Goal: Task Accomplishment & Management: Manage account settings

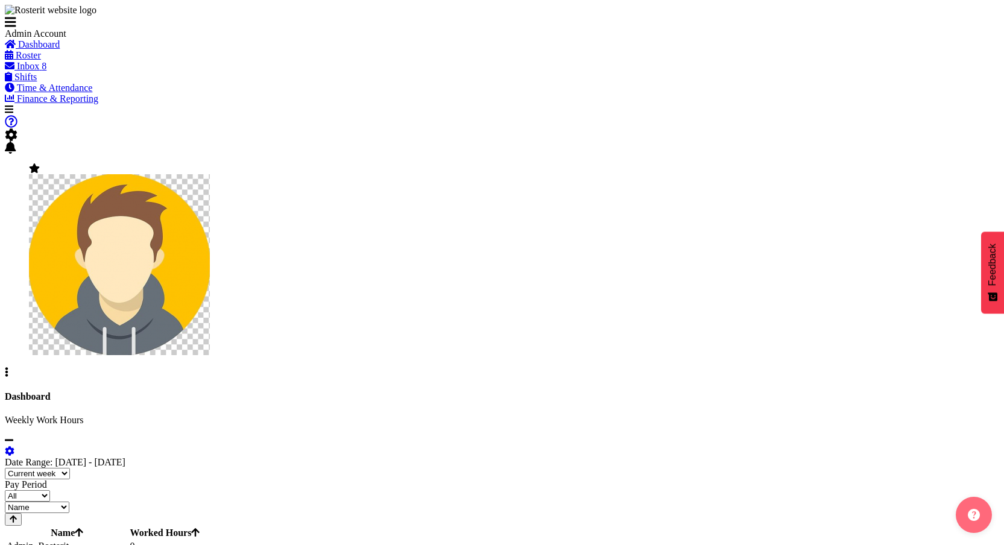
click at [969, 115] on div "Company Settings Roles & Skills Tasks Jobs Employees Locations & Departments Ac…" at bounding box center [502, 246] width 995 height 263
click at [40, 163] on span at bounding box center [34, 168] width 11 height 10
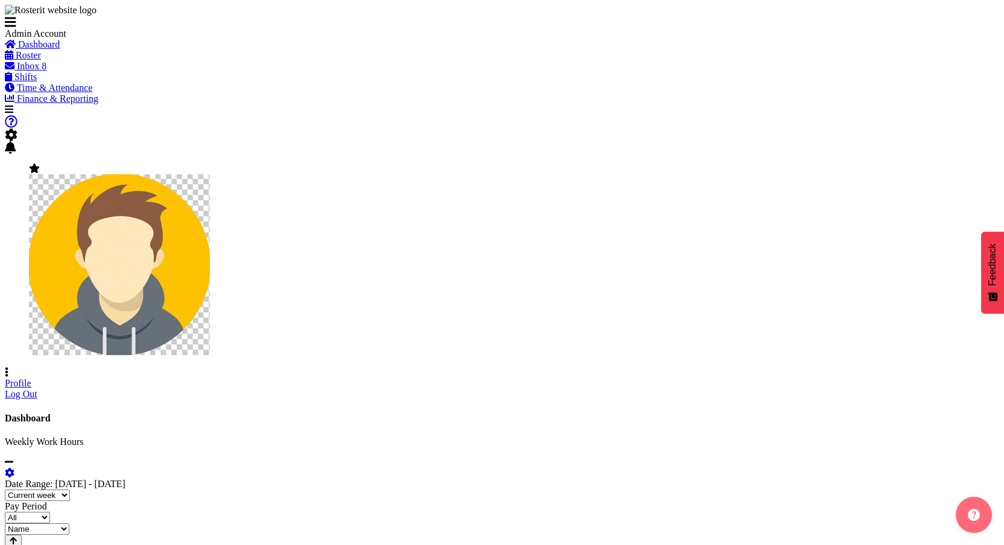
click at [31, 378] on link "Profile" at bounding box center [18, 383] width 27 height 10
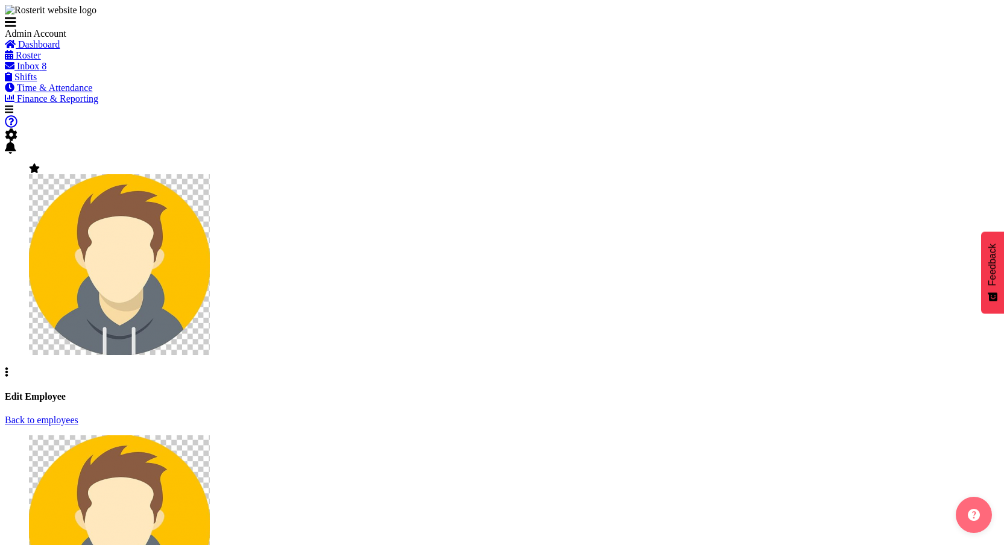
select select "TimelineWeekFortnight"
select select
select select "1"
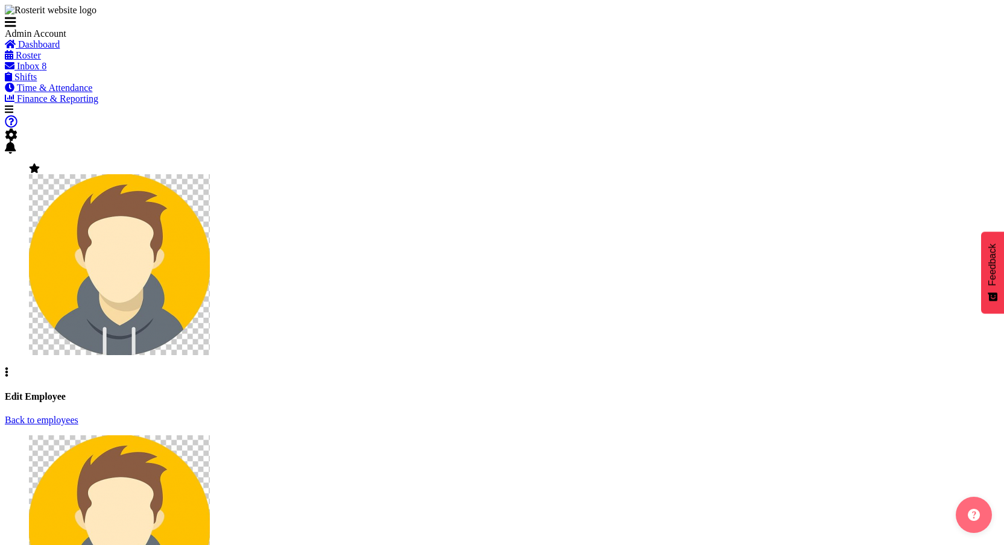
click at [897, 115] on div "Company Settings Roles & Skills Tasks Jobs Employees Locations & Departments Ac…" at bounding box center [502, 246] width 995 height 263
click at [17, 130] on span at bounding box center [11, 135] width 13 height 10
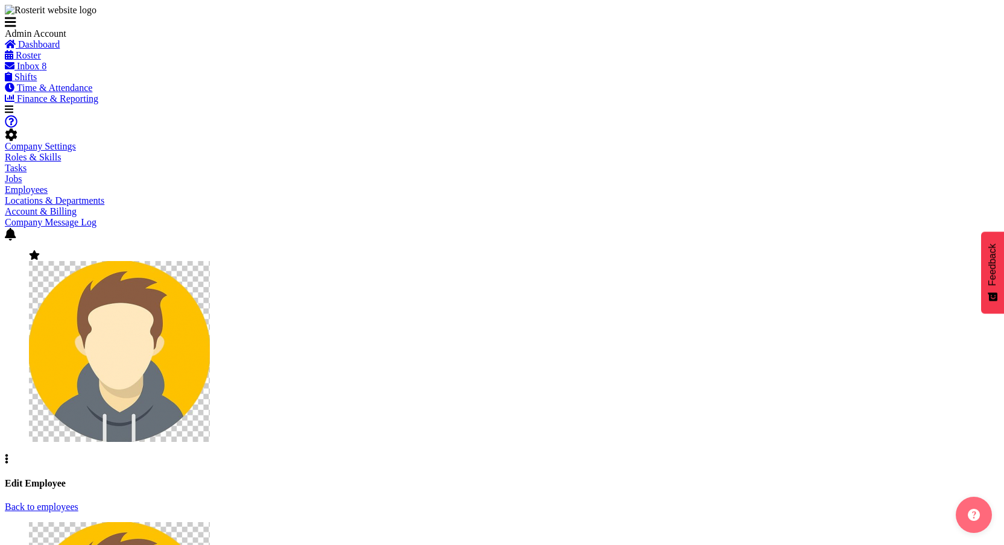
click at [48, 185] on link "Employees" at bounding box center [26, 190] width 43 height 10
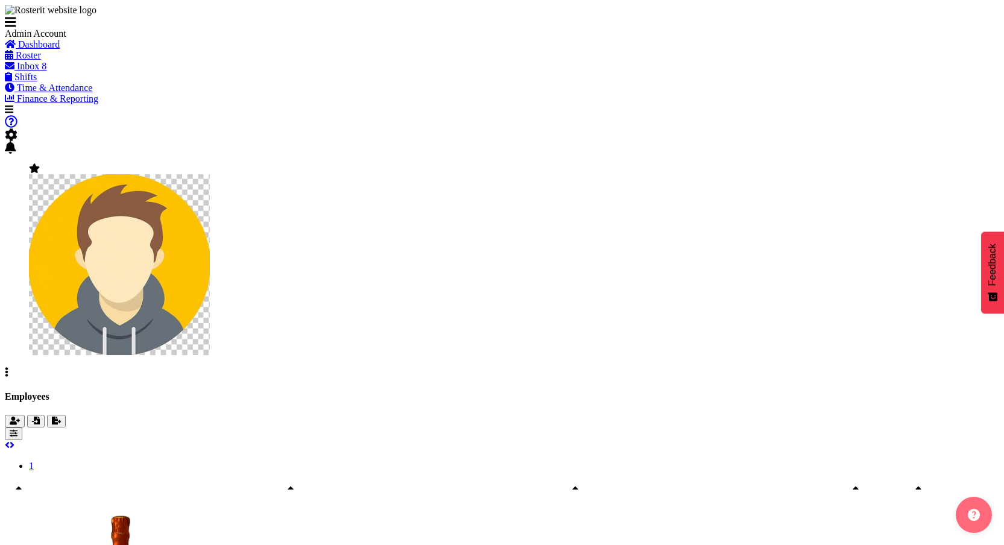
click at [20, 417] on span "button" at bounding box center [15, 421] width 10 height 9
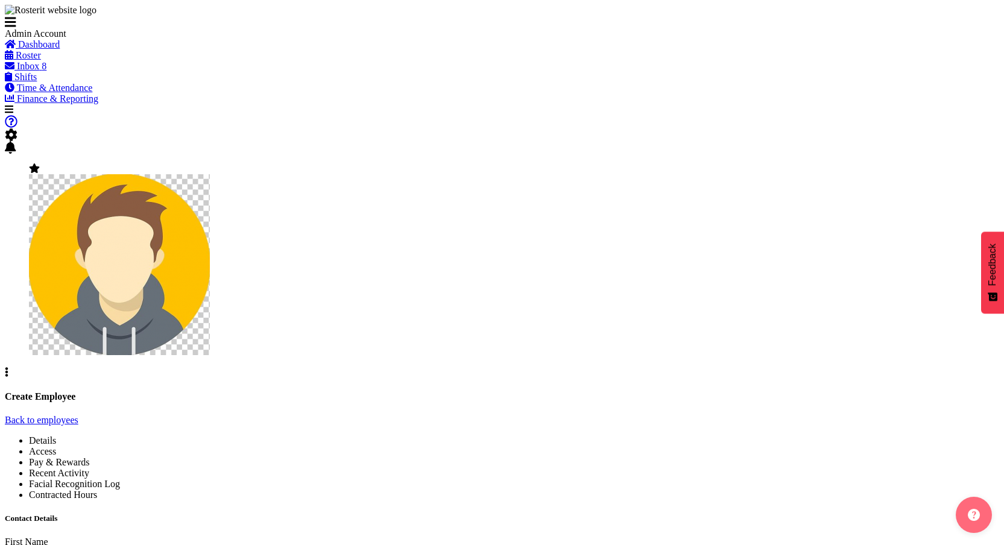
click at [78, 415] on link "Back to employees" at bounding box center [42, 420] width 74 height 10
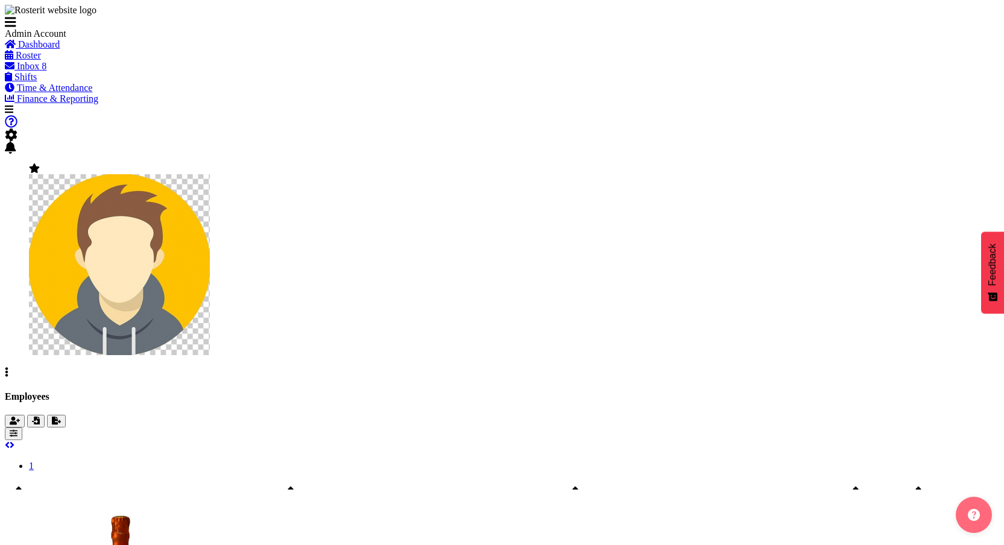
click at [17, 429] on span "button" at bounding box center [14, 433] width 8 height 9
click at [210, 174] on img at bounding box center [119, 264] width 181 height 181
click at [31, 378] on link "Profile" at bounding box center [18, 383] width 27 height 10
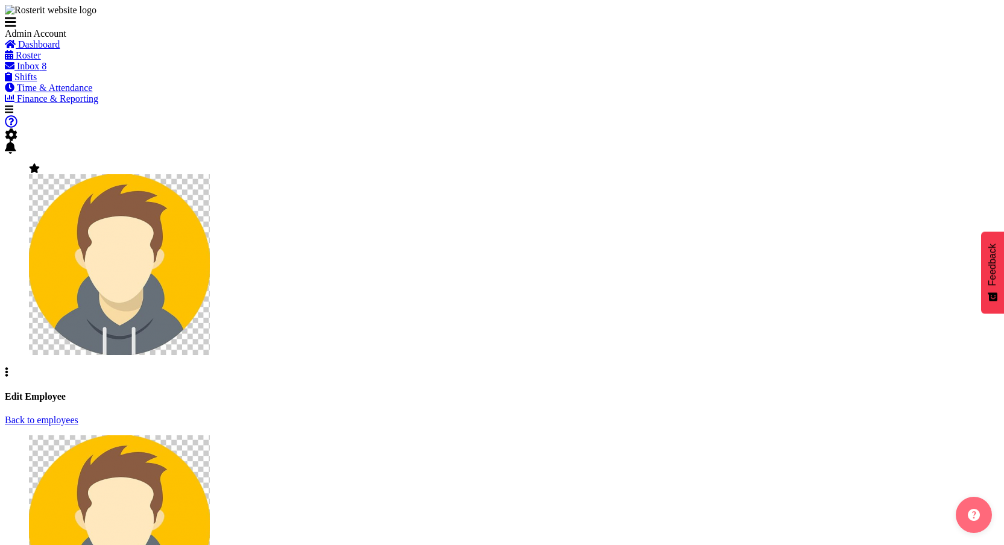
select select "TimelineWeekFortnight"
select select
select select "1"
click at [879, 128] on div at bounding box center [502, 134] width 995 height 13
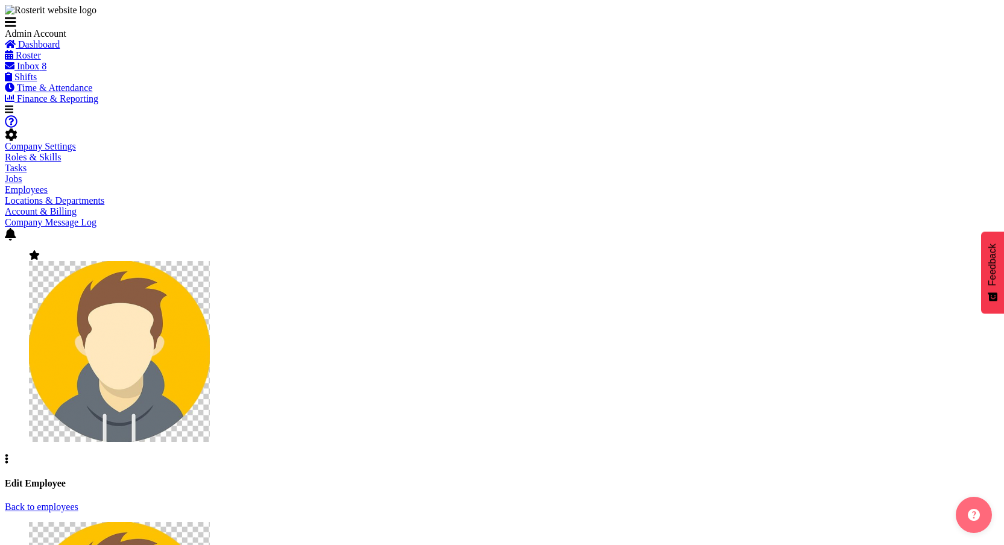
click at [17, 130] on span at bounding box center [11, 135] width 13 height 10
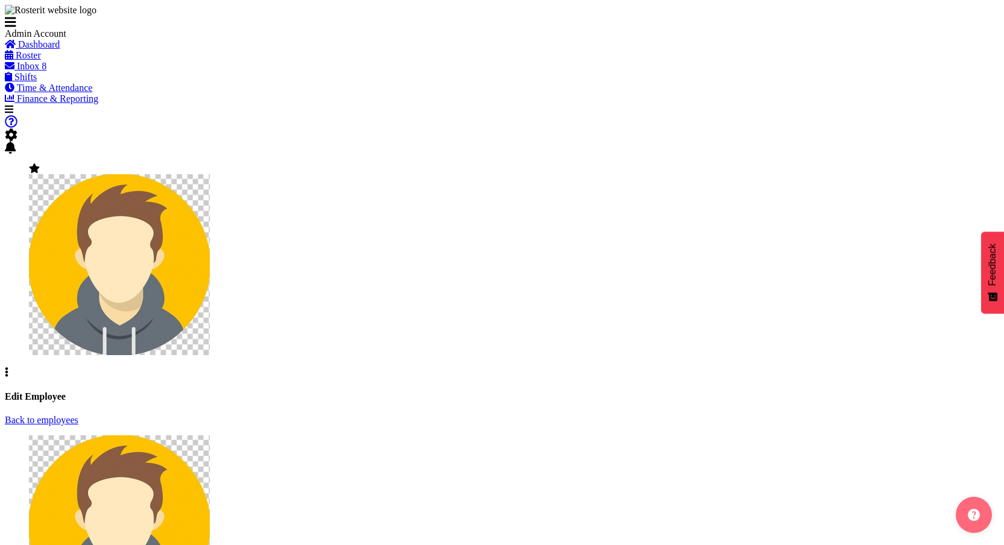
click at [17, 130] on span at bounding box center [11, 135] width 13 height 10
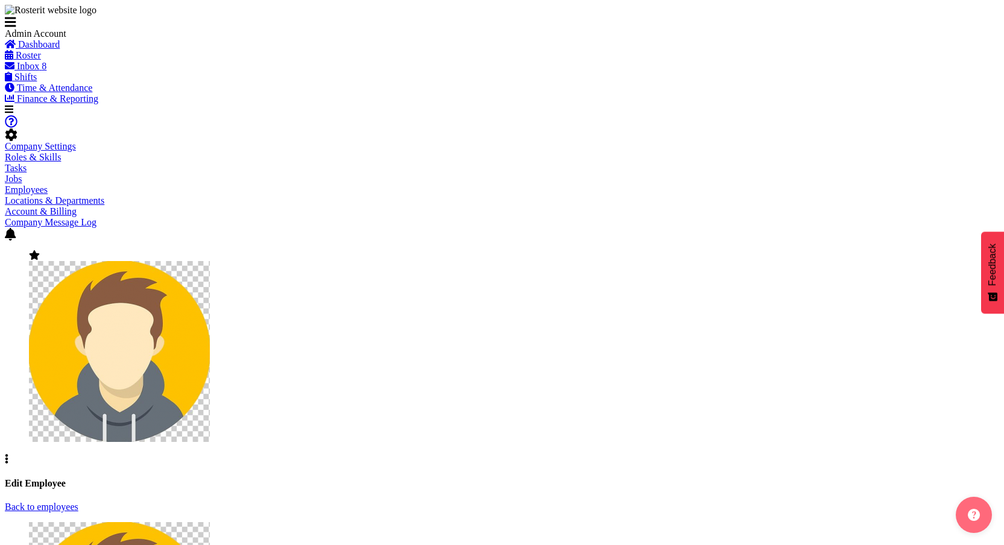
click at [76, 141] on link "Company Settings" at bounding box center [40, 146] width 71 height 10
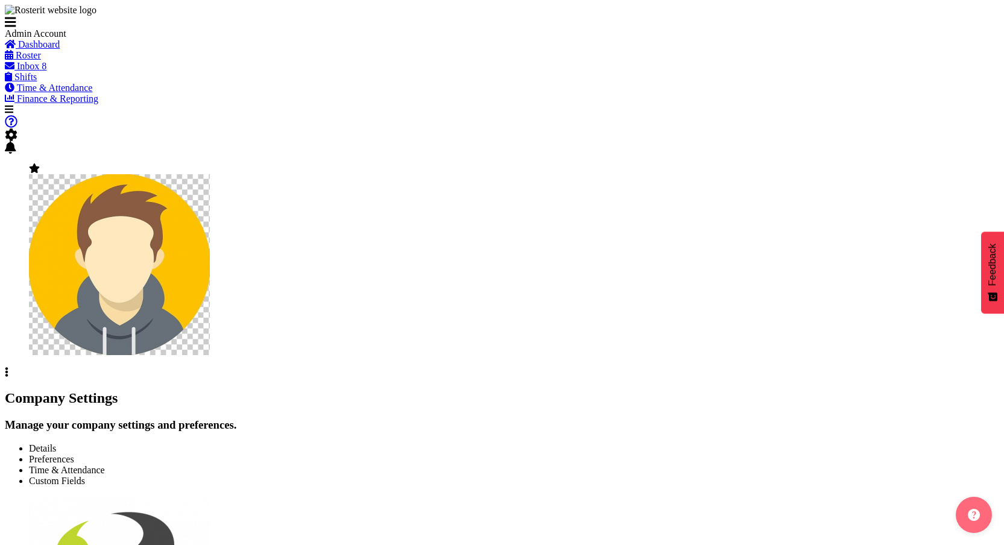
select select "[DATE]"
select select "surname_first"
select select "1_day_before"
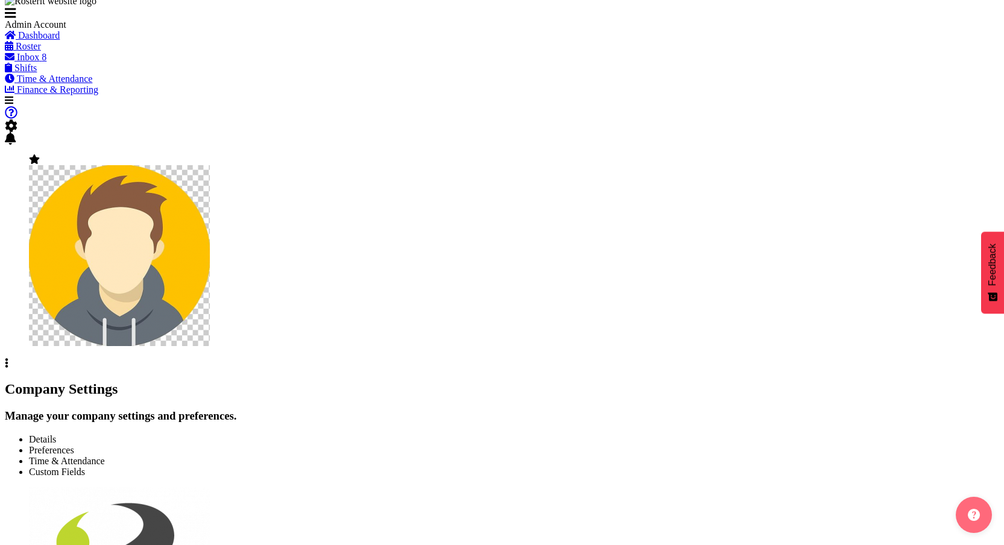
scroll to position [10, 0]
click at [74, 445] on span "Preferences" at bounding box center [51, 450] width 45 height 10
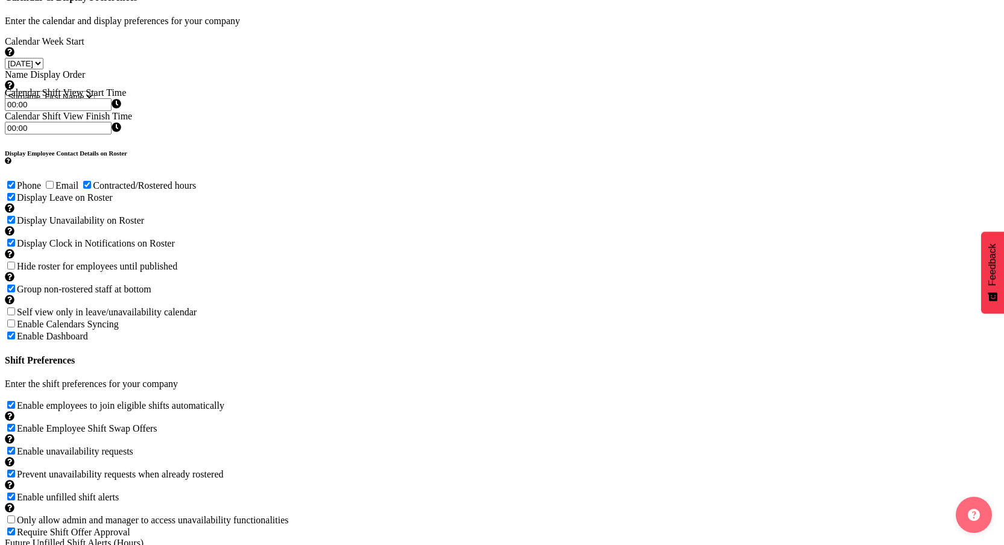
scroll to position [508, 0]
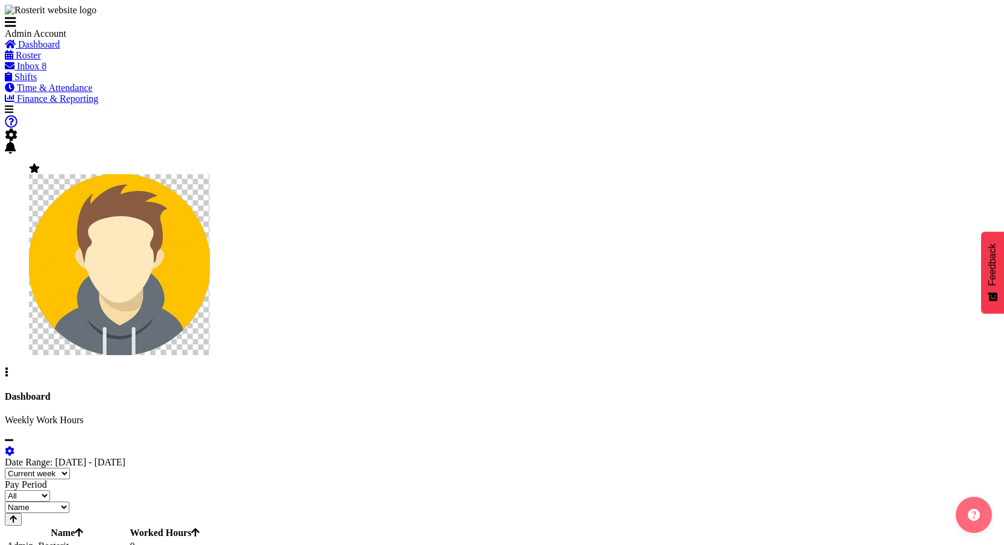
click at [17, 130] on span at bounding box center [11, 135] width 13 height 10
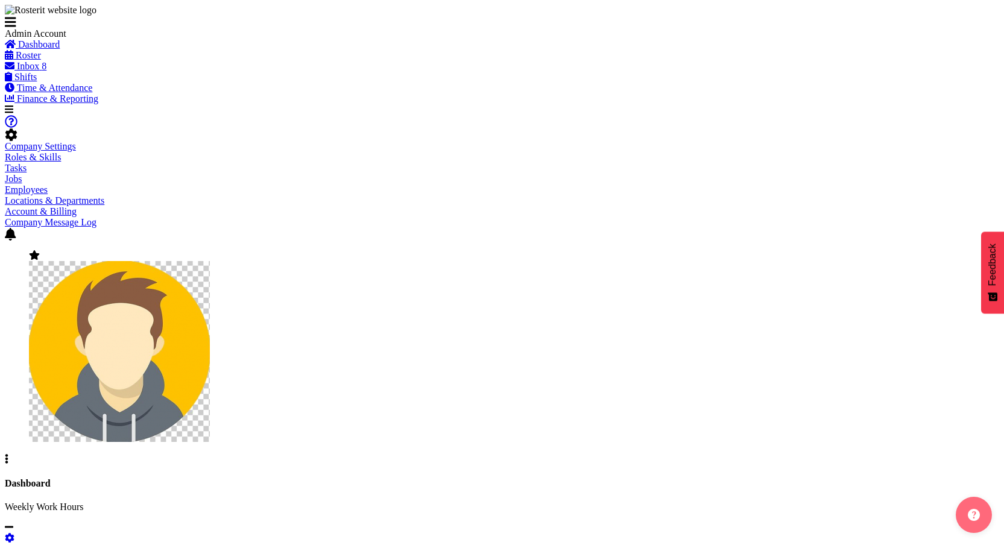
click at [48, 185] on link "Employees" at bounding box center [26, 190] width 43 height 10
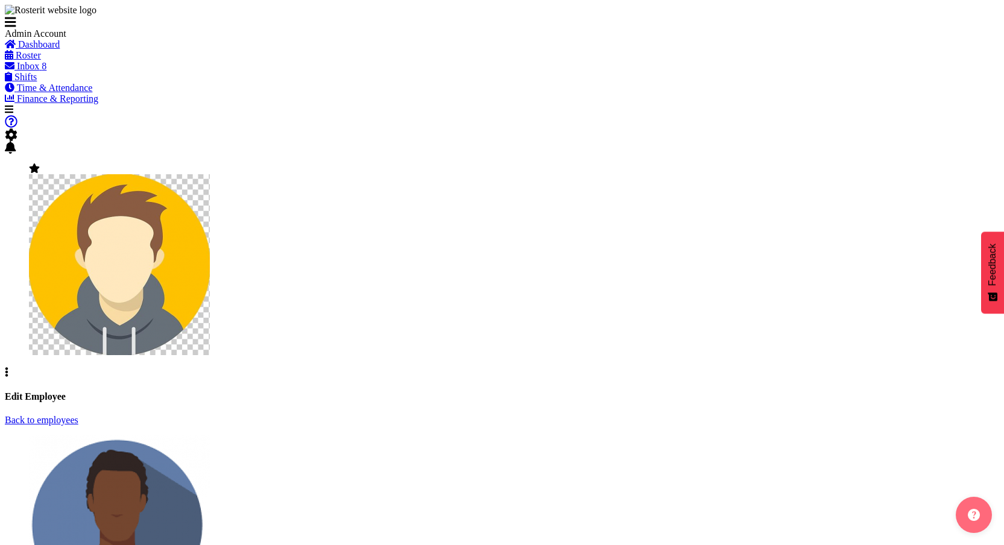
select select "TimelineWeek"
select select
select select "363"
